Goal: Information Seeking & Learning: Check status

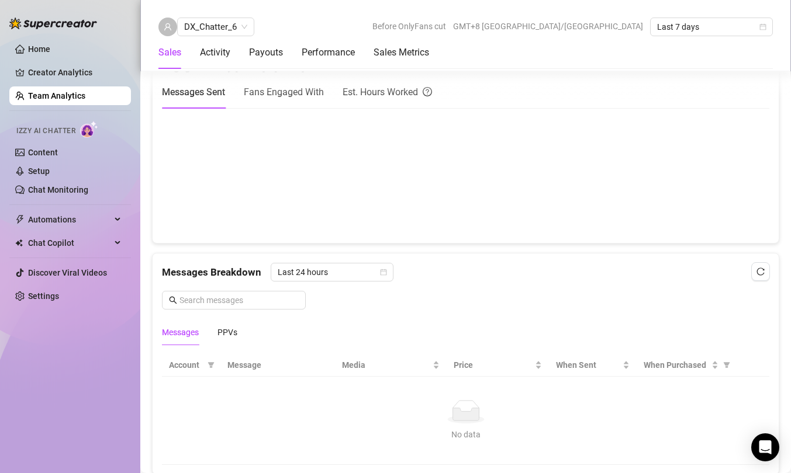
scroll to position [562, 0]
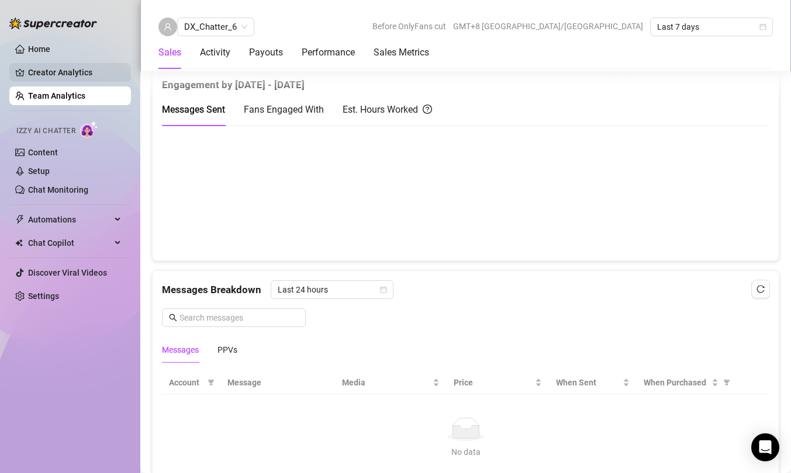
click at [62, 73] on link "Creator Analytics" at bounding box center [75, 72] width 94 height 19
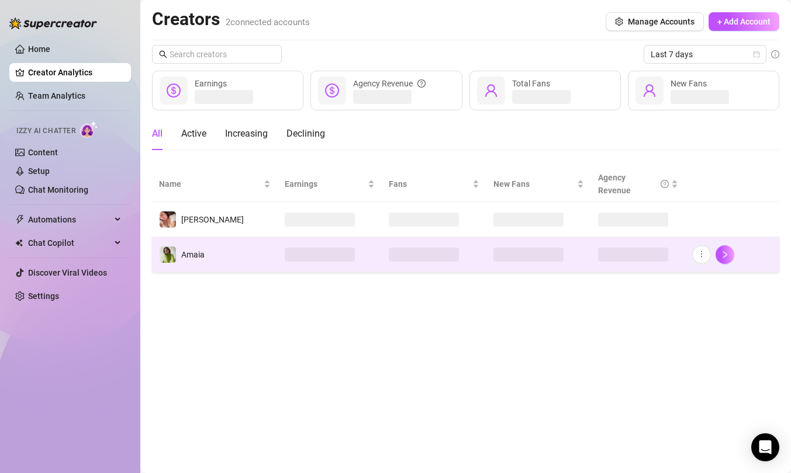
click at [212, 250] on td "Amaia" at bounding box center [215, 254] width 126 height 35
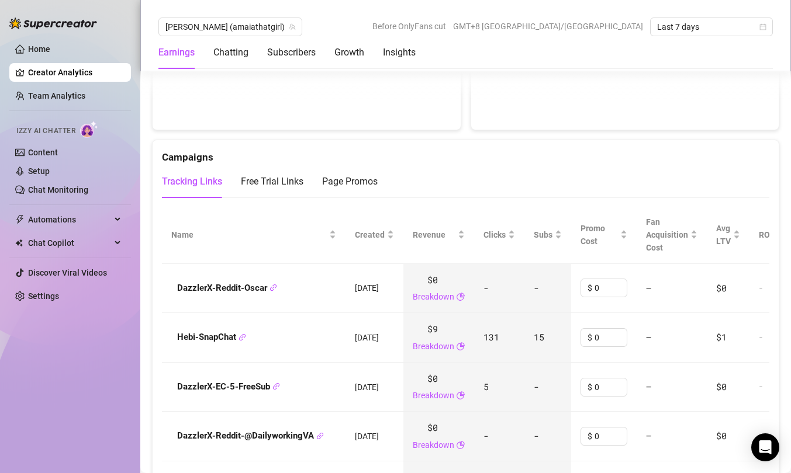
scroll to position [1215, 0]
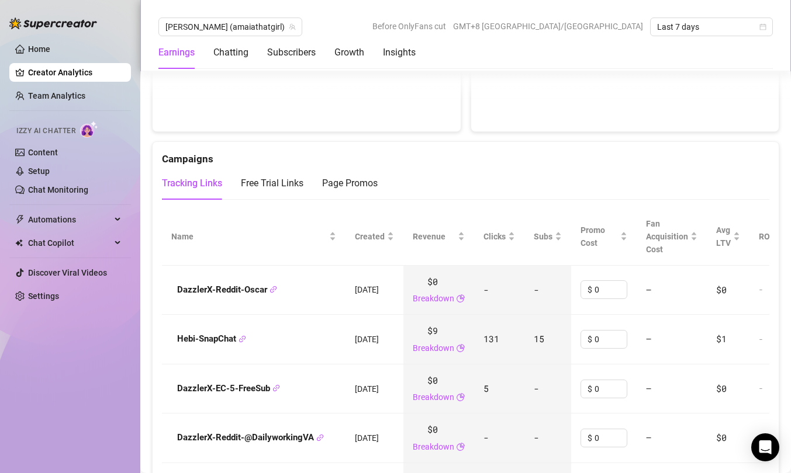
click at [514, 342] on td "131" at bounding box center [499, 340] width 50 height 50
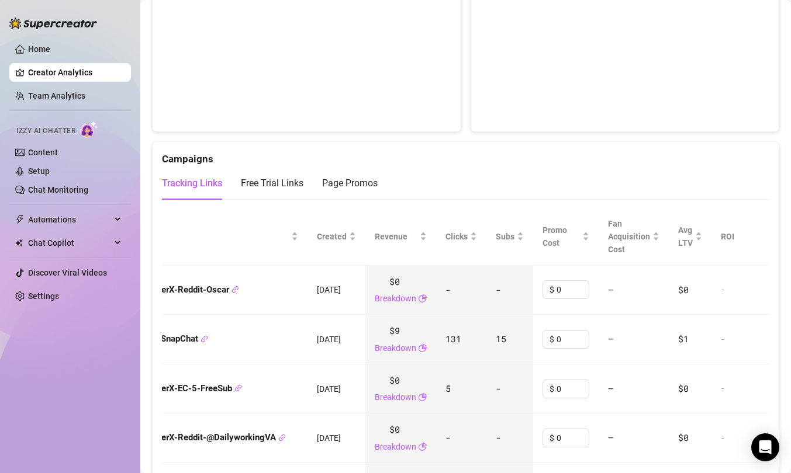
scroll to position [0, 134]
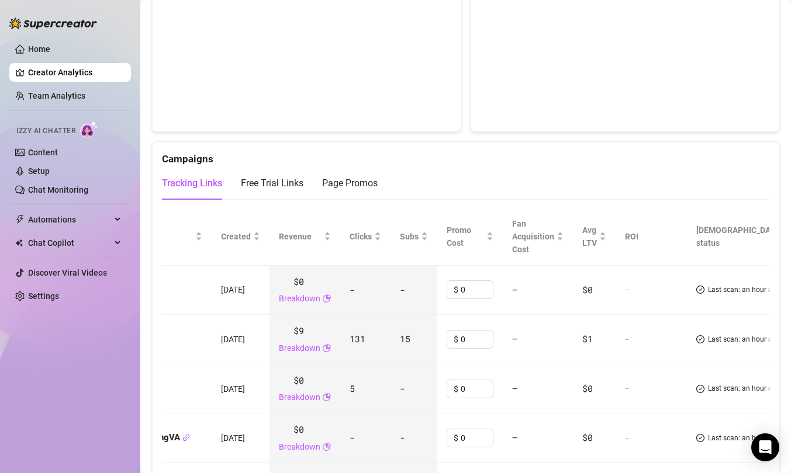
click at [524, 323] on td "—" at bounding box center [538, 340] width 70 height 50
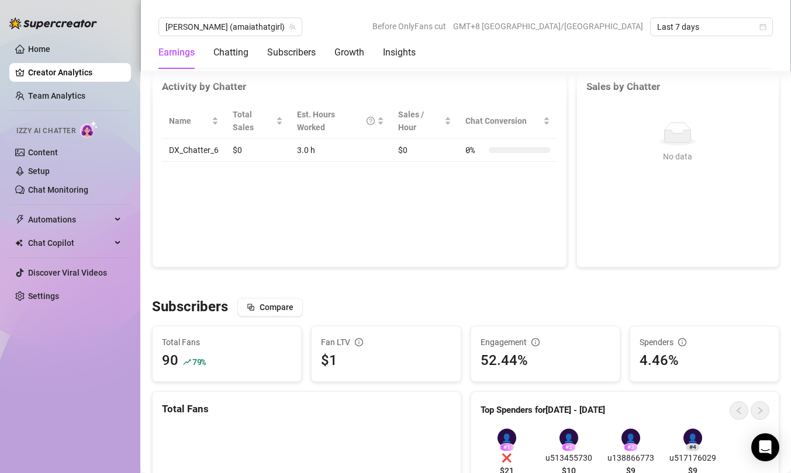
scroll to position [475, 0]
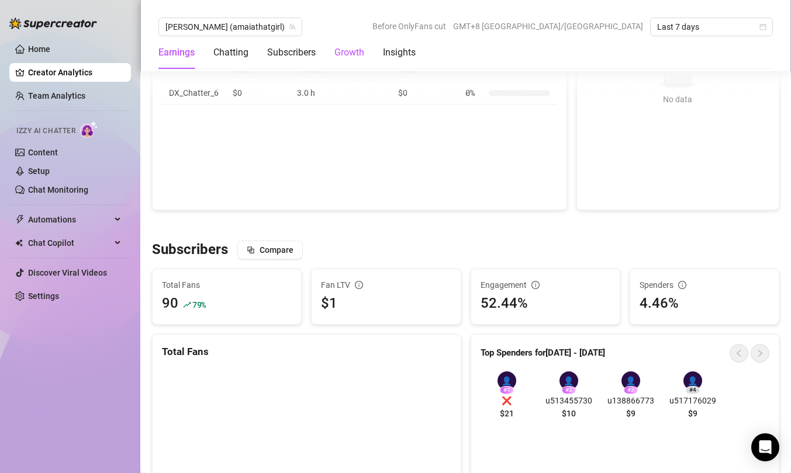
click at [354, 57] on div "Growth" at bounding box center [349, 53] width 30 height 14
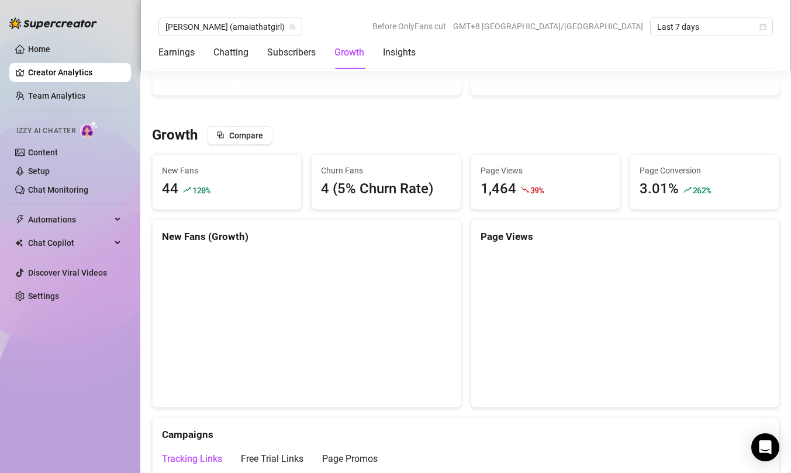
scroll to position [903, 0]
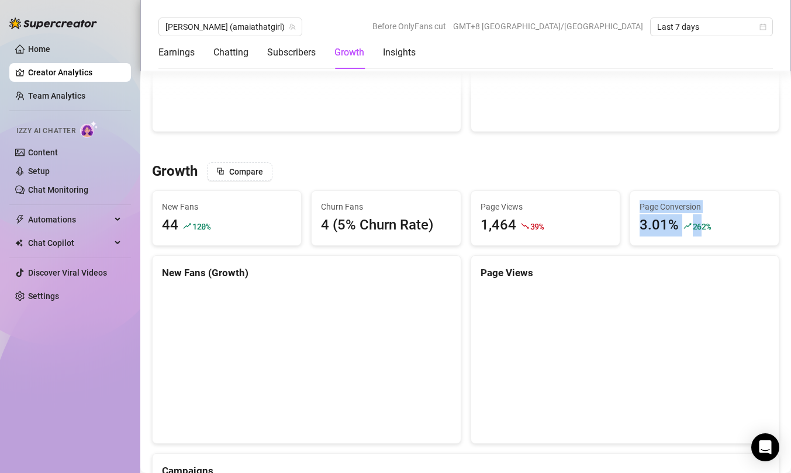
drag, startPoint x: 640, startPoint y: 213, endPoint x: 701, endPoint y: 229, distance: 62.8
click at [583, 229] on div "Page Conversion 3.01% 262 %" at bounding box center [704, 218] width 130 height 36
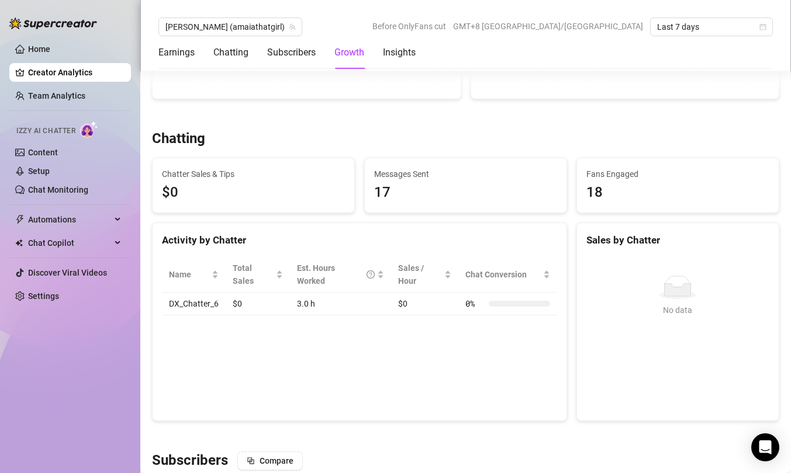
scroll to position [317, 0]
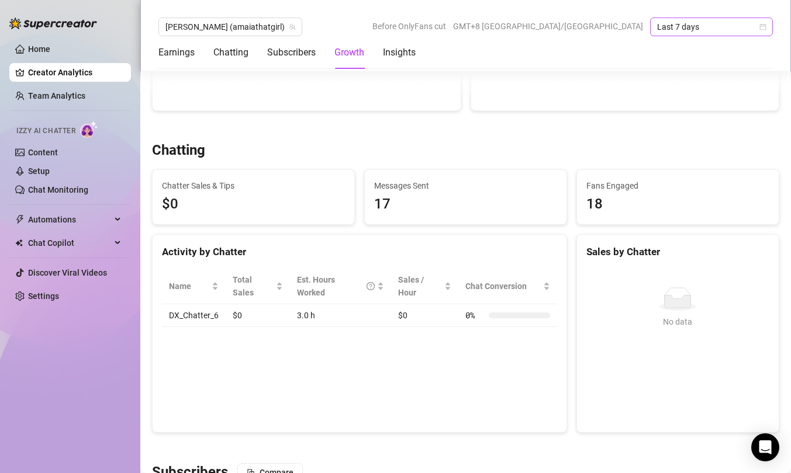
click at [583, 24] on span "Last 7 days" at bounding box center [711, 27] width 109 height 18
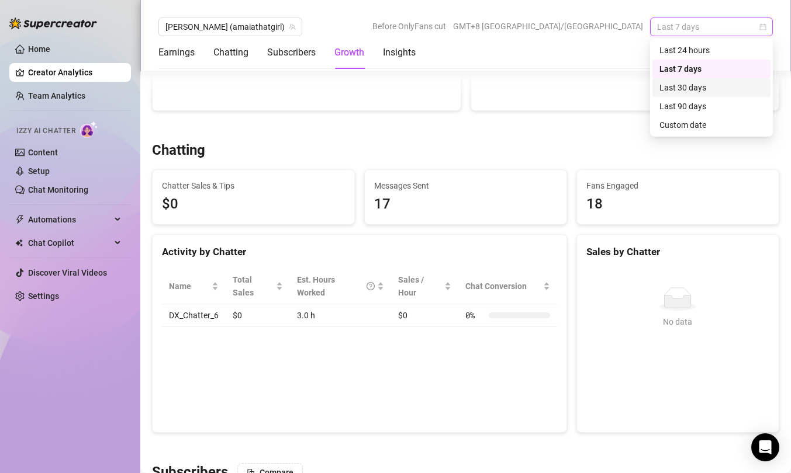
click at [583, 93] on div "Last 30 days" at bounding box center [711, 87] width 104 height 13
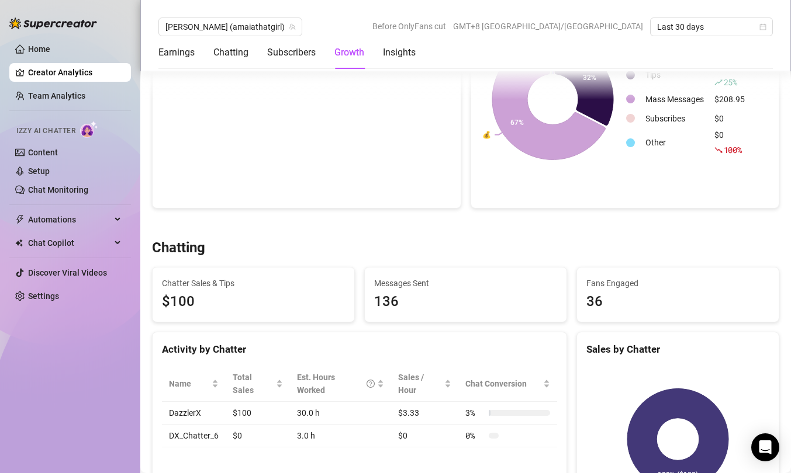
scroll to position [178, 0]
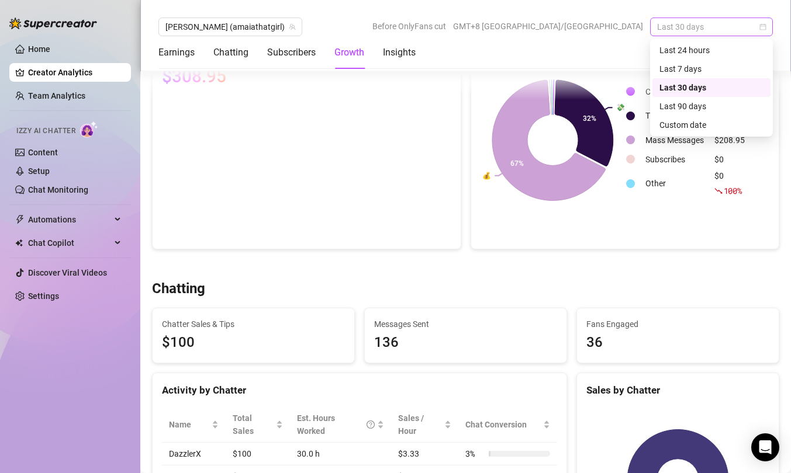
click at [583, 29] on span "Last 30 days" at bounding box center [711, 27] width 109 height 18
click at [583, 108] on div "Last 90 days" at bounding box center [711, 106] width 104 height 13
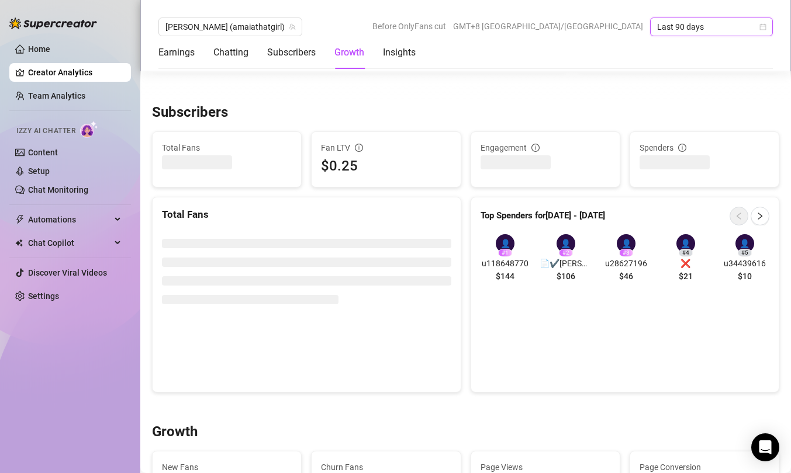
scroll to position [680, 0]
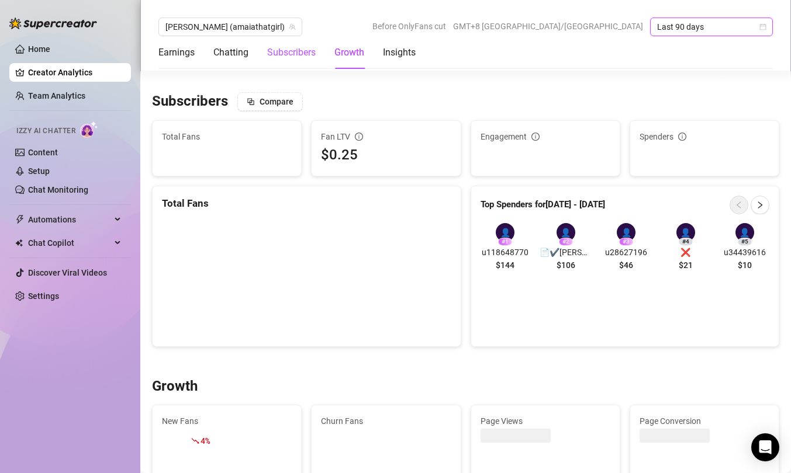
click at [299, 52] on div "Subscribers" at bounding box center [291, 53] width 49 height 14
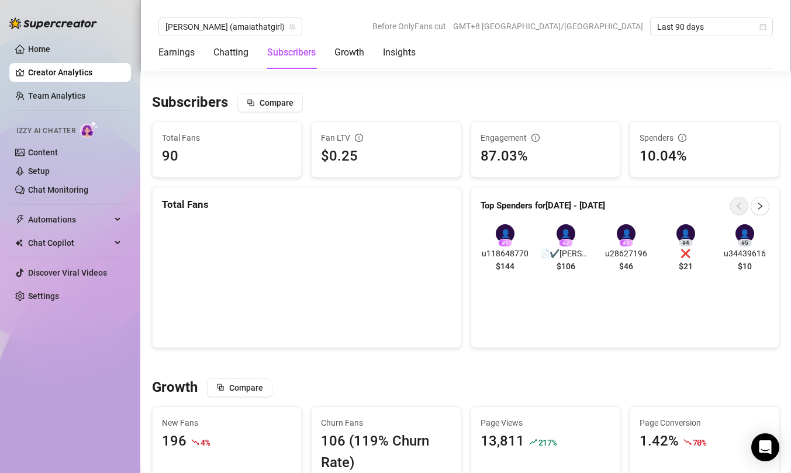
scroll to position [695, 0]
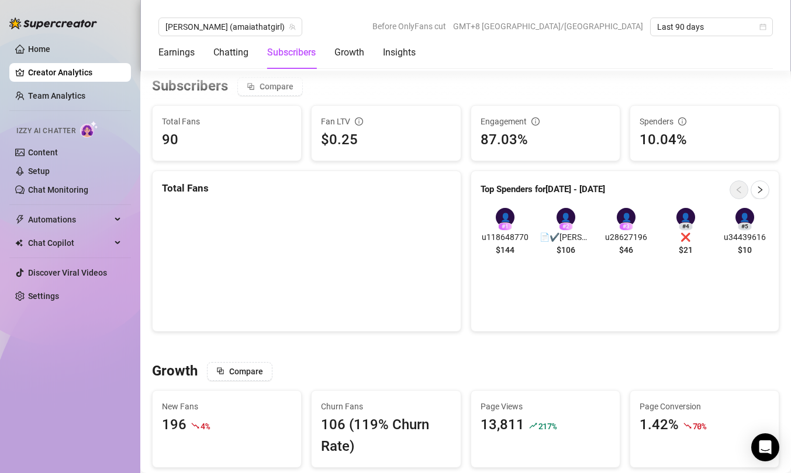
click at [296, 51] on div "Subscribers" at bounding box center [291, 53] width 49 height 14
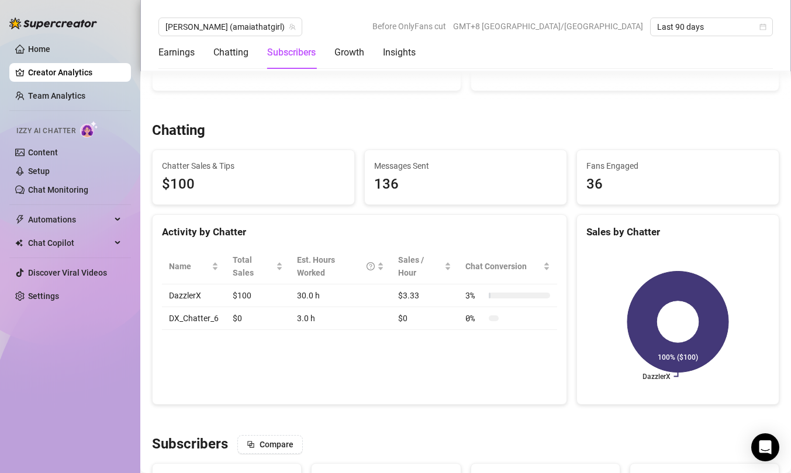
scroll to position [312, 0]
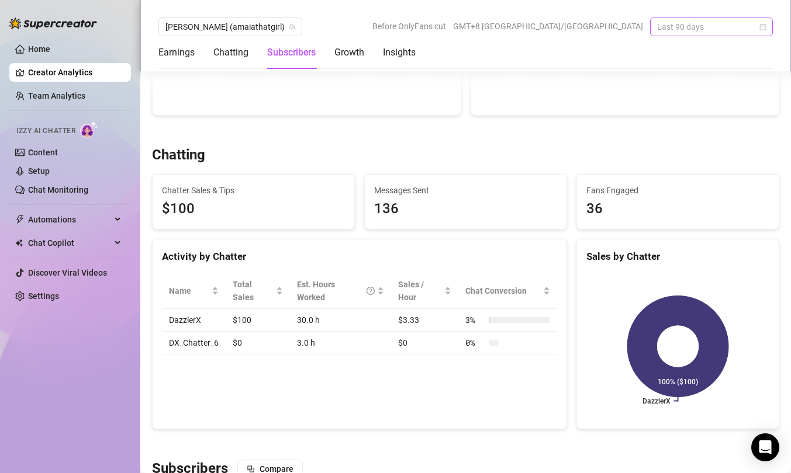
click at [583, 28] on span "Last 90 days" at bounding box center [711, 27] width 109 height 18
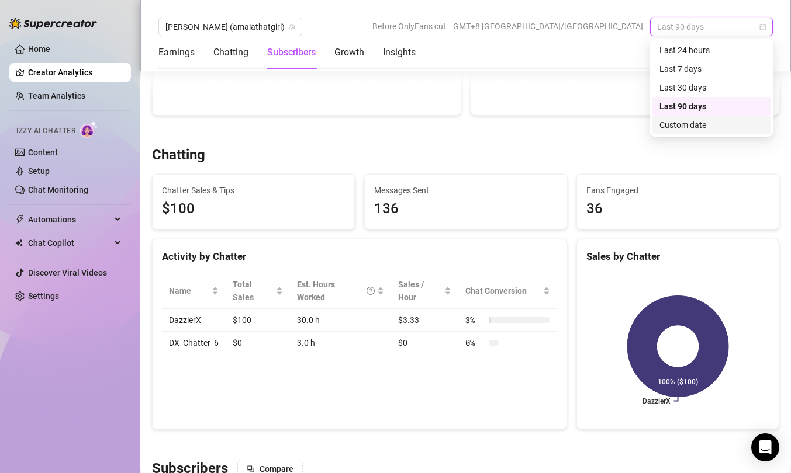
click at [583, 122] on div "Custom date" at bounding box center [711, 125] width 104 height 13
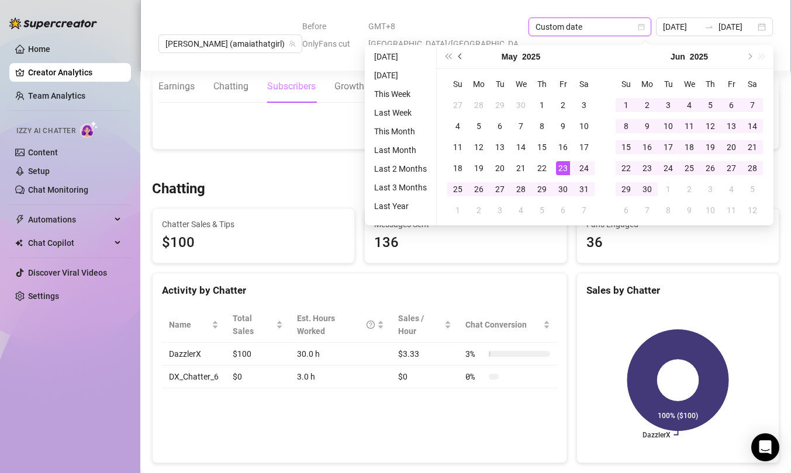
click at [460, 55] on span "Previous month (PageUp)" at bounding box center [461, 57] width 6 height 6
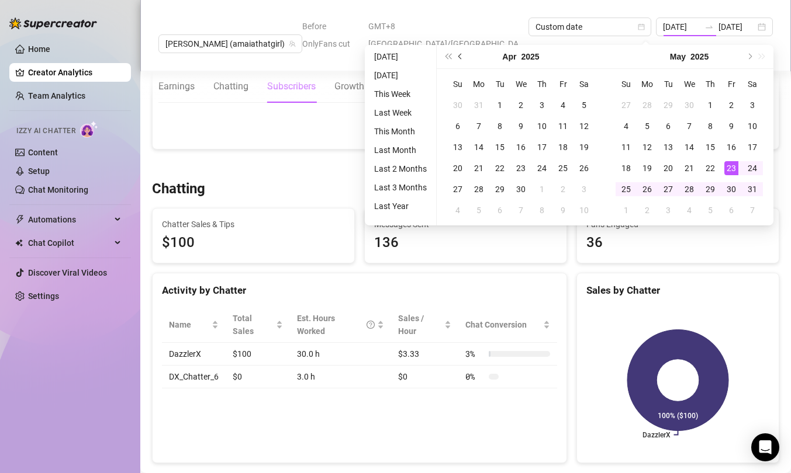
click at [460, 55] on span "Previous month (PageUp)" at bounding box center [461, 57] width 6 height 6
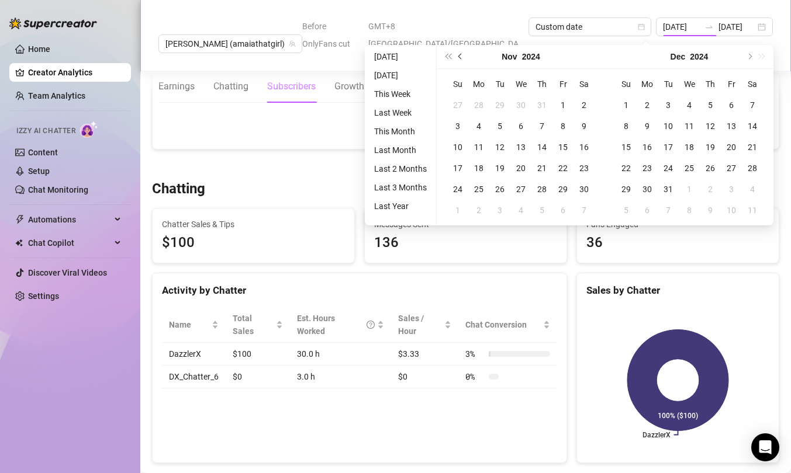
click at [460, 55] on span "Previous month (PageUp)" at bounding box center [461, 57] width 6 height 6
click at [459, 55] on span "Previous month (PageUp)" at bounding box center [461, 57] width 6 height 6
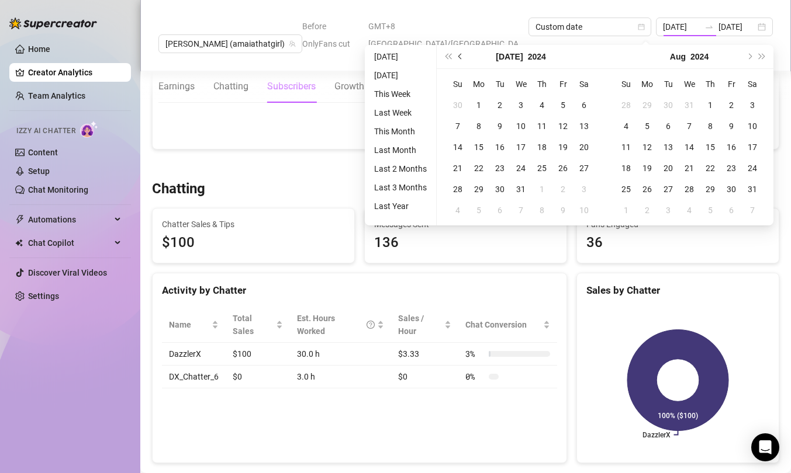
click at [459, 55] on span "Previous month (PageUp)" at bounding box center [461, 57] width 6 height 6
click at [583, 56] on span "Next month (PageDown)" at bounding box center [749, 57] width 6 height 6
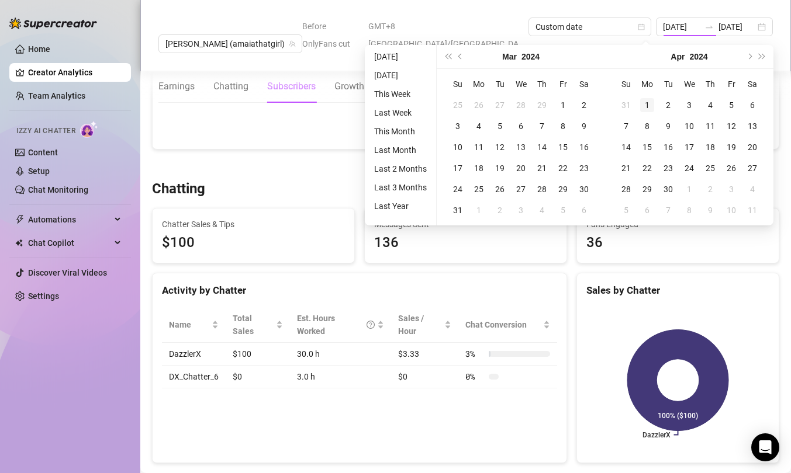
type input "[DATE]"
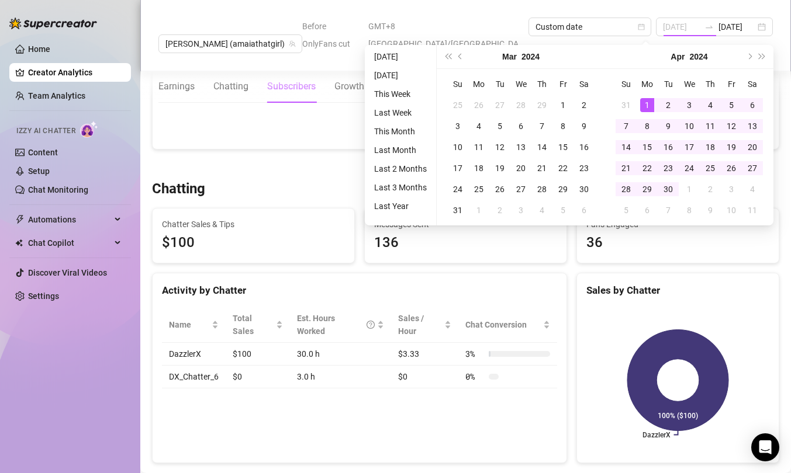
click at [583, 104] on div "1" at bounding box center [647, 105] width 14 height 14
type input "[DATE]"
click at [583, 274] on div "Sales by Chatter" at bounding box center [678, 286] width 202 height 25
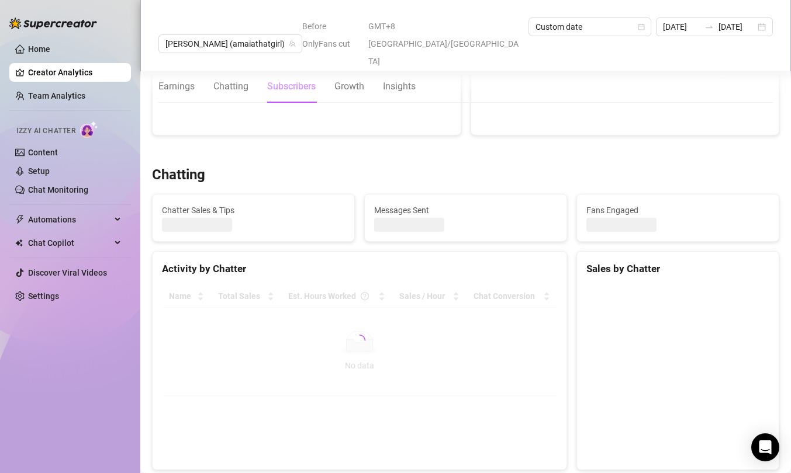
click at [583, 252] on div "Sales by Chatter" at bounding box center [678, 264] width 202 height 25
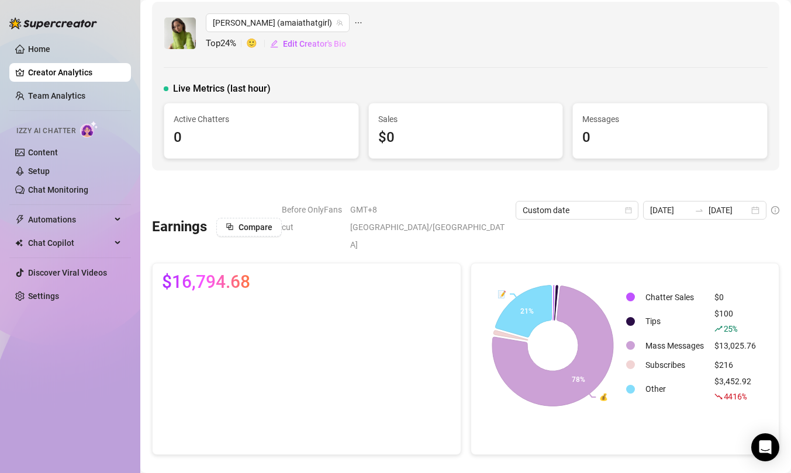
scroll to position [0, 0]
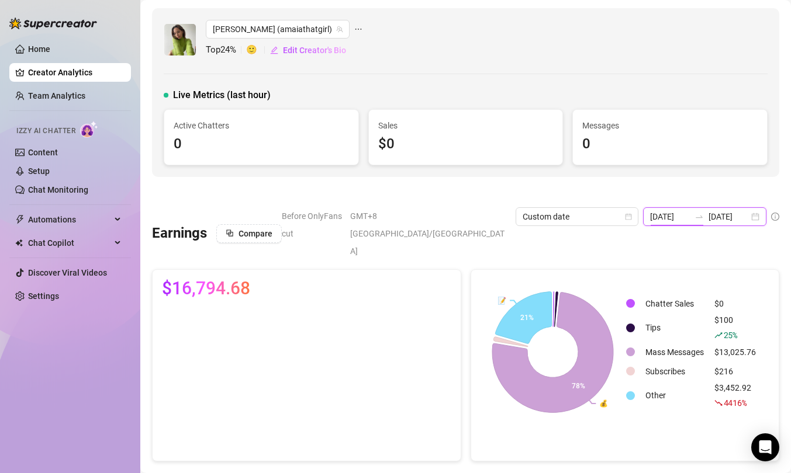
click at [583, 216] on input "[DATE]" at bounding box center [670, 216] width 40 height 13
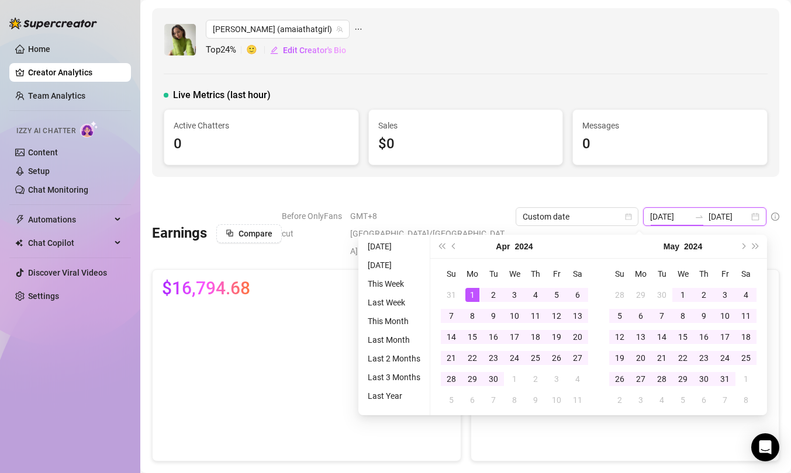
type input "[DATE]"
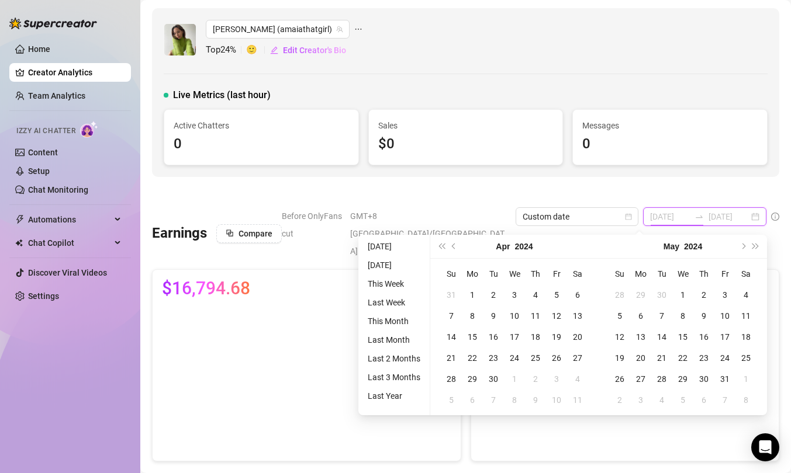
type input "[DATE]"
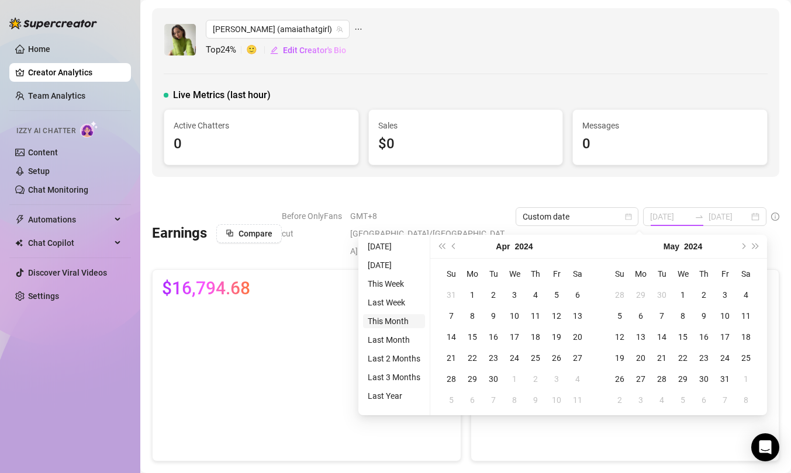
click at [393, 323] on li "This Month" at bounding box center [394, 321] width 62 height 14
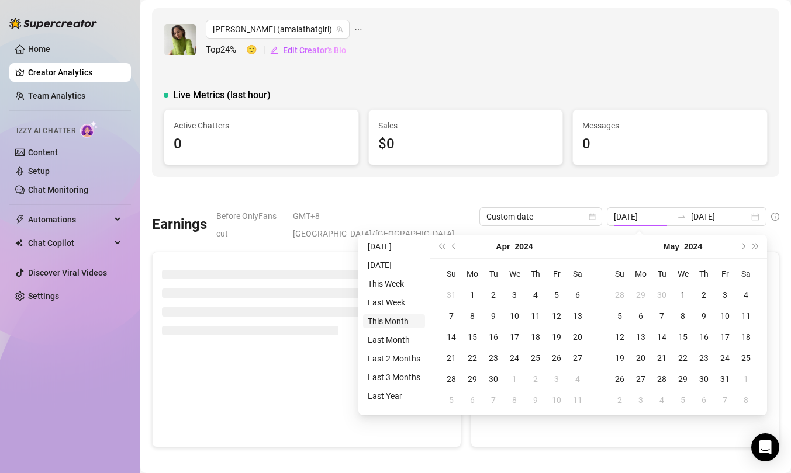
type input "[DATE]"
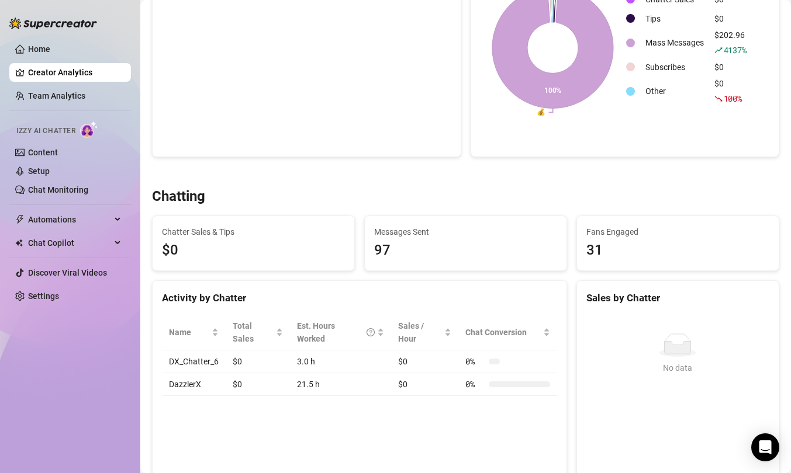
scroll to position [118, 0]
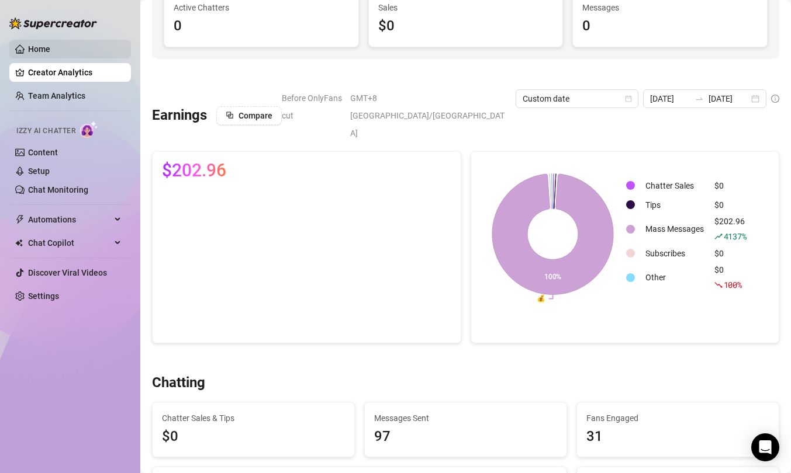
click at [50, 50] on link "Home" at bounding box center [39, 48] width 22 height 9
